Goal: Find specific page/section: Find specific page/section

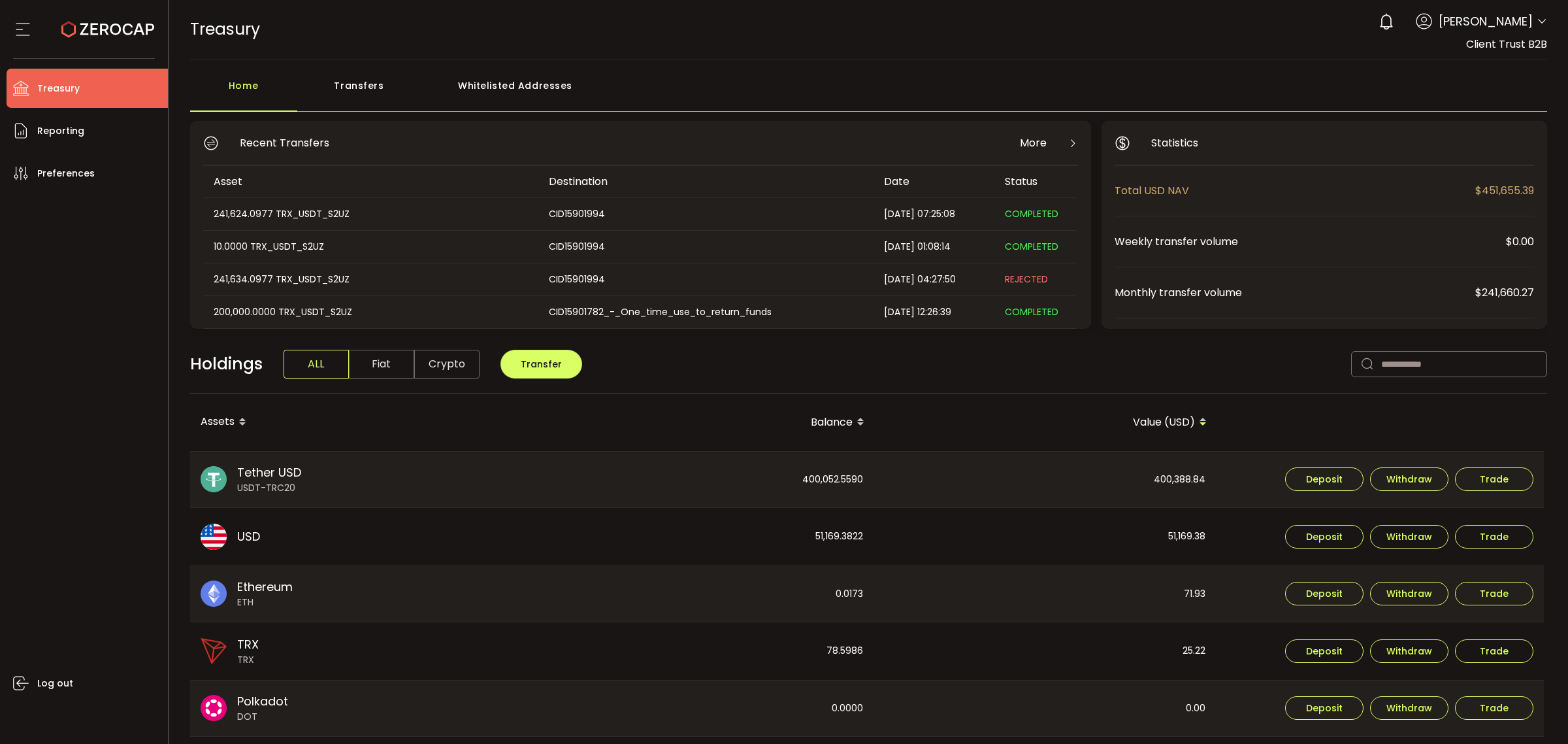
click at [496, 90] on div "Whitelisted Addresses" at bounding box center [515, 92] width 188 height 39
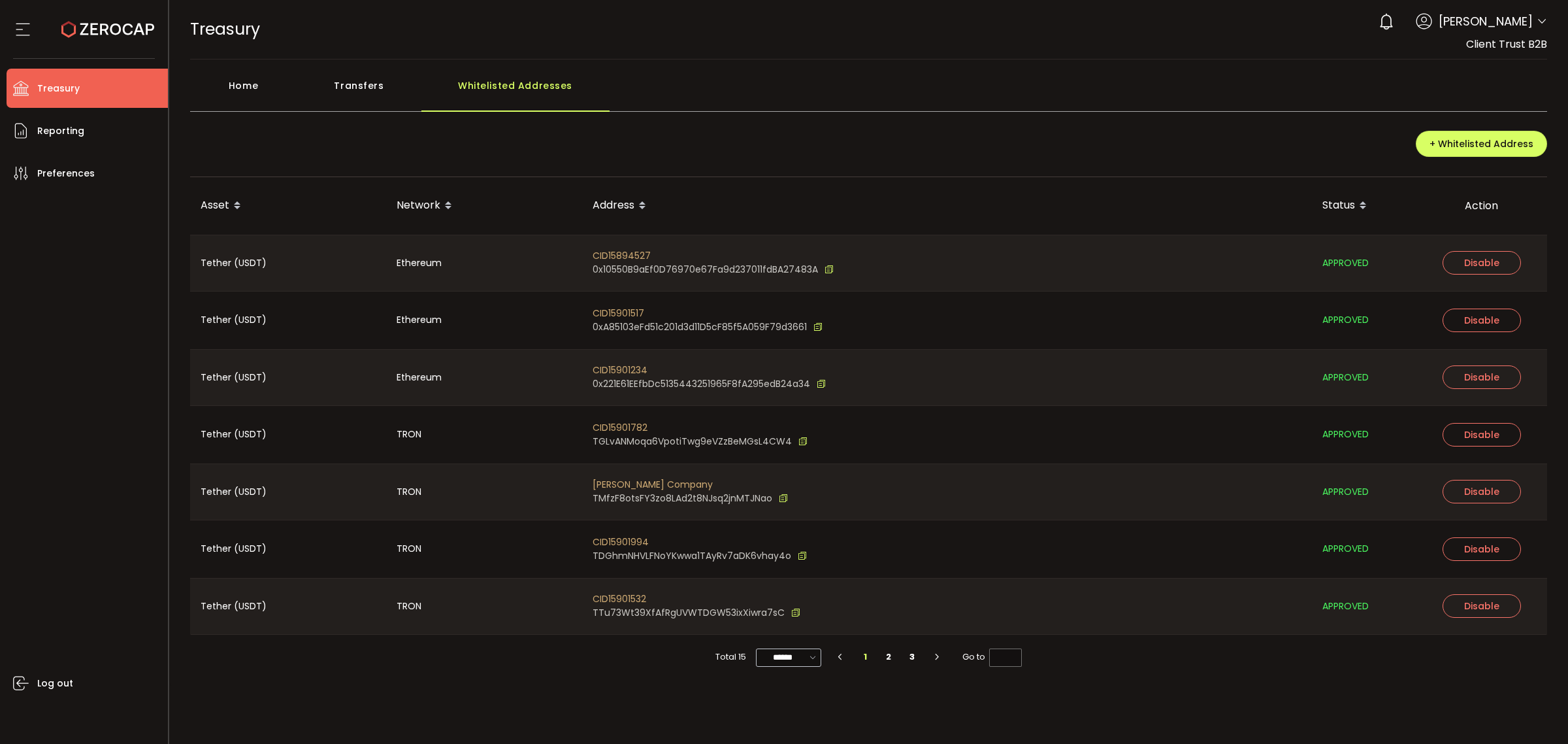
click at [811, 662] on icon at bounding box center [813, 657] width 13 height 15
click at [805, 628] on span "100/page" at bounding box center [790, 625] width 43 height 13
type input "********"
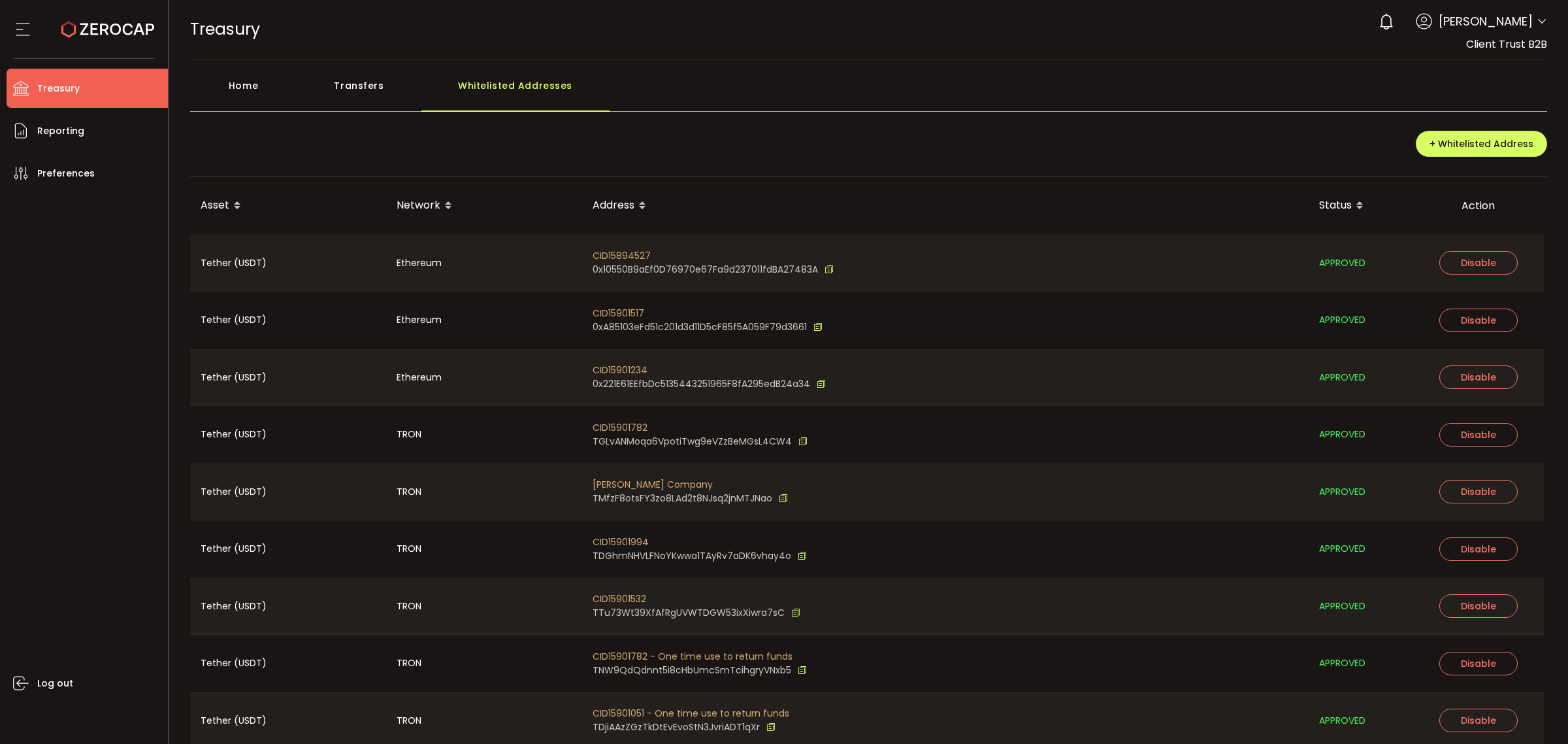
click at [1041, 663] on div "CID15901782 - One time use to return funds TNW9QdQdnnt5i8cHbUmcSmTcihgryVNxb5" at bounding box center [946, 663] width 726 height 57
click at [885, 694] on div "CID15901051 - One time use to return funds TDjiAAzZGzTkDtEvEvoStN3JvriADT1qXr" at bounding box center [946, 721] width 726 height 56
click at [883, 687] on div "CID15901782 - One time use to return funds TNW9QdQdnnt5i8cHbUmcSmTcihgryVNxb5" at bounding box center [946, 663] width 726 height 57
click at [883, 665] on div "CID15901782 - One time use to return funds TNW9QdQdnnt5i8cHbUmcSmTcihgryVNxb5" at bounding box center [946, 663] width 726 height 57
click at [880, 646] on div "CID15901782 - One time use to return funds TNW9QdQdnnt5i8cHbUmcSmTcihgryVNxb5" at bounding box center [946, 663] width 726 height 57
